Goal: Register for event/course

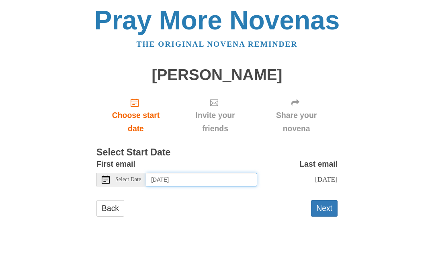
click at [182, 176] on input "Saturday, September 6th" at bounding box center [201, 180] width 111 height 14
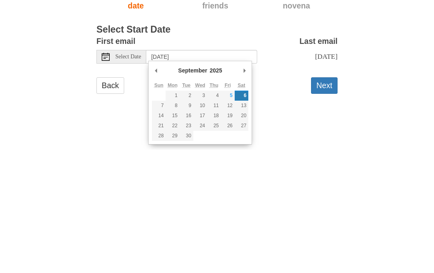
click at [329, 200] on button "Next" at bounding box center [324, 208] width 27 height 16
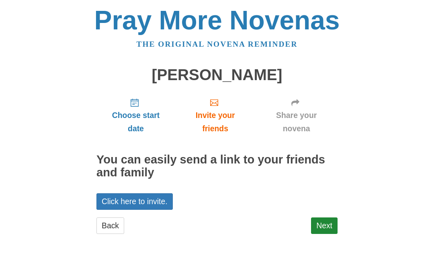
click at [333, 220] on link "Next" at bounding box center [324, 226] width 27 height 16
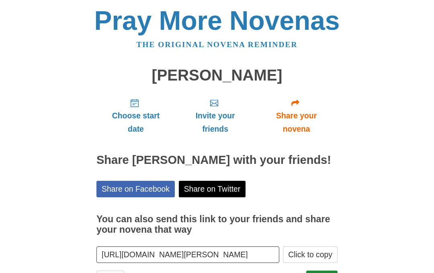
click at [137, 118] on span "Choose start date" at bounding box center [136, 122] width 63 height 27
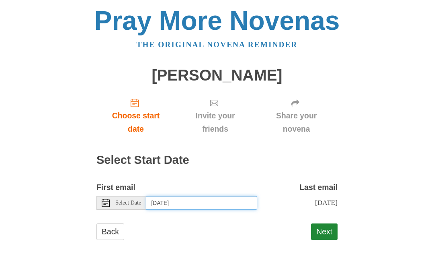
click at [173, 201] on input "Saturday, September 6th" at bounding box center [201, 203] width 111 height 14
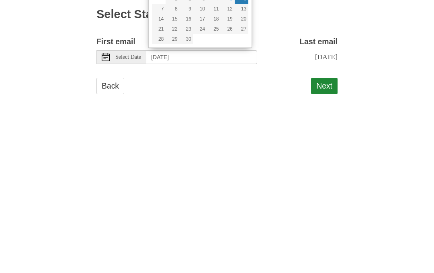
click at [329, 223] on button "Next" at bounding box center [324, 231] width 27 height 16
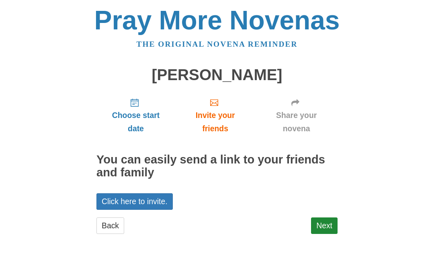
click at [323, 223] on link "Next" at bounding box center [324, 226] width 27 height 16
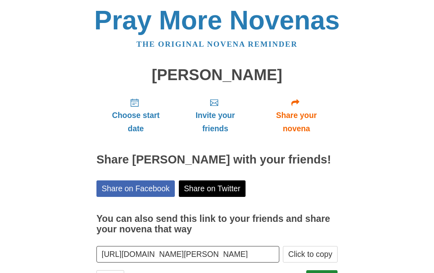
scroll to position [11, 0]
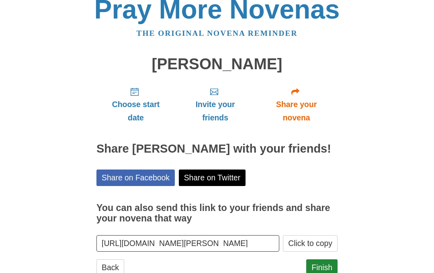
click at [321, 272] on link "Finish" at bounding box center [322, 267] width 31 height 16
